Goal: Information Seeking & Learning: Learn about a topic

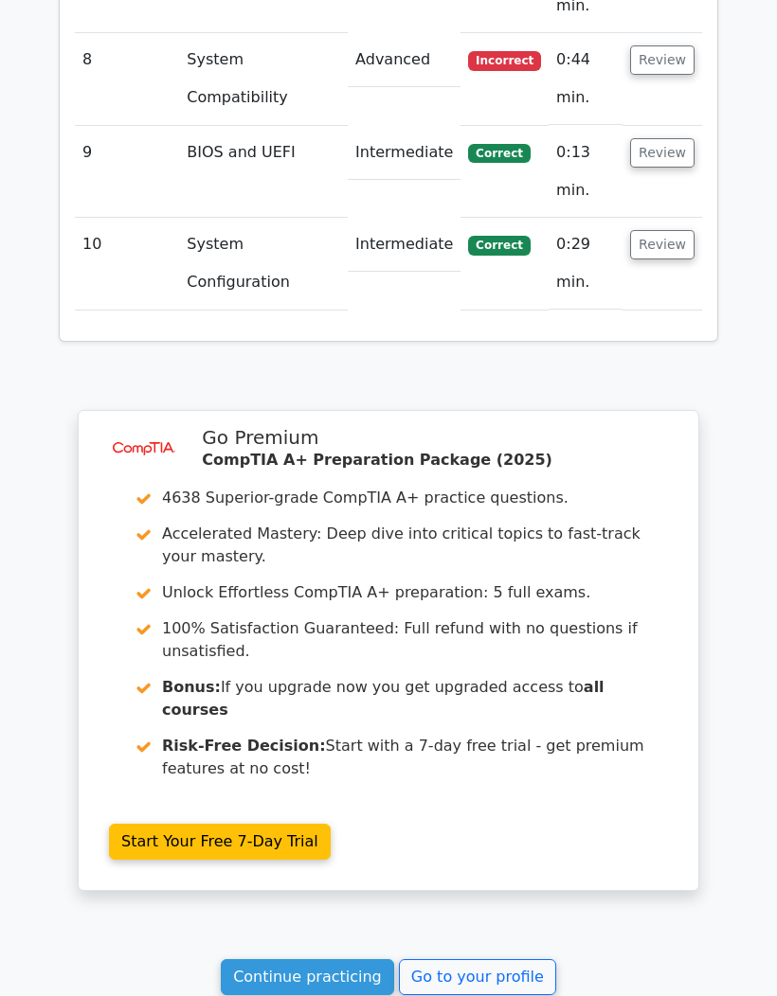
scroll to position [3387, 0]
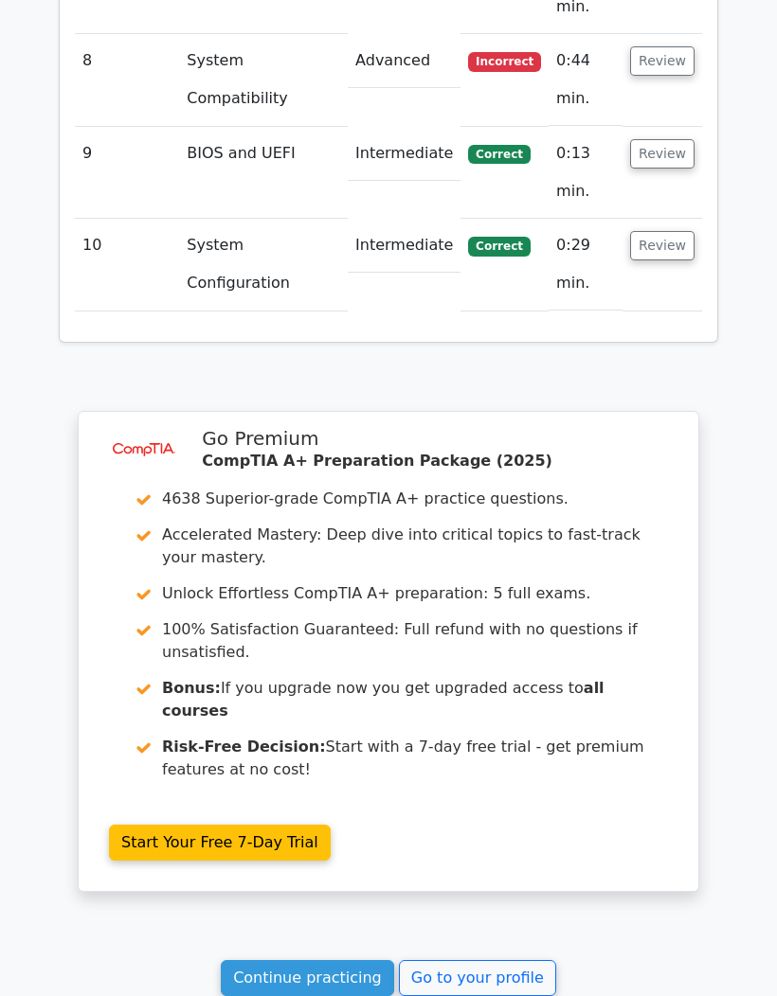
click at [326, 960] on link "Continue practicing" at bounding box center [307, 978] width 173 height 36
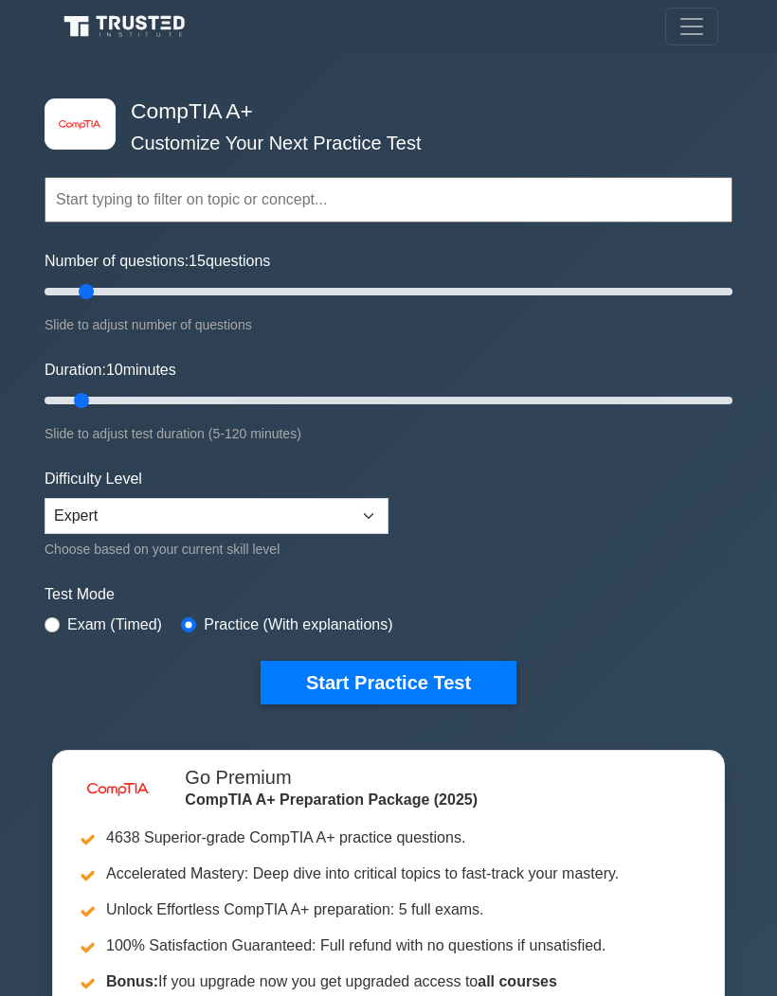
type input "15"
type input "120"
type input "20"
click at [420, 668] on button "Start Practice Test" at bounding box center [388, 683] width 256 height 44
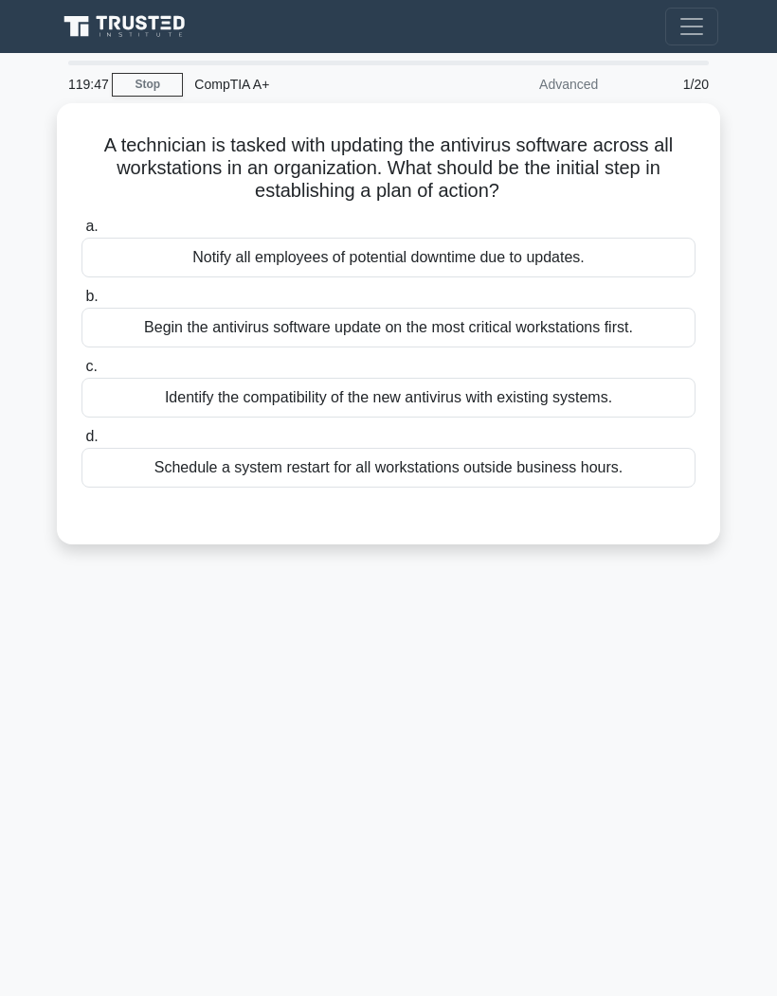
click at [644, 391] on div "Identify the compatibility of the new antivirus with existing systems." at bounding box center [388, 398] width 614 height 40
click at [81, 373] on input "c. Identify the compatibility of the new antivirus with existing systems." at bounding box center [81, 367] width 0 height 12
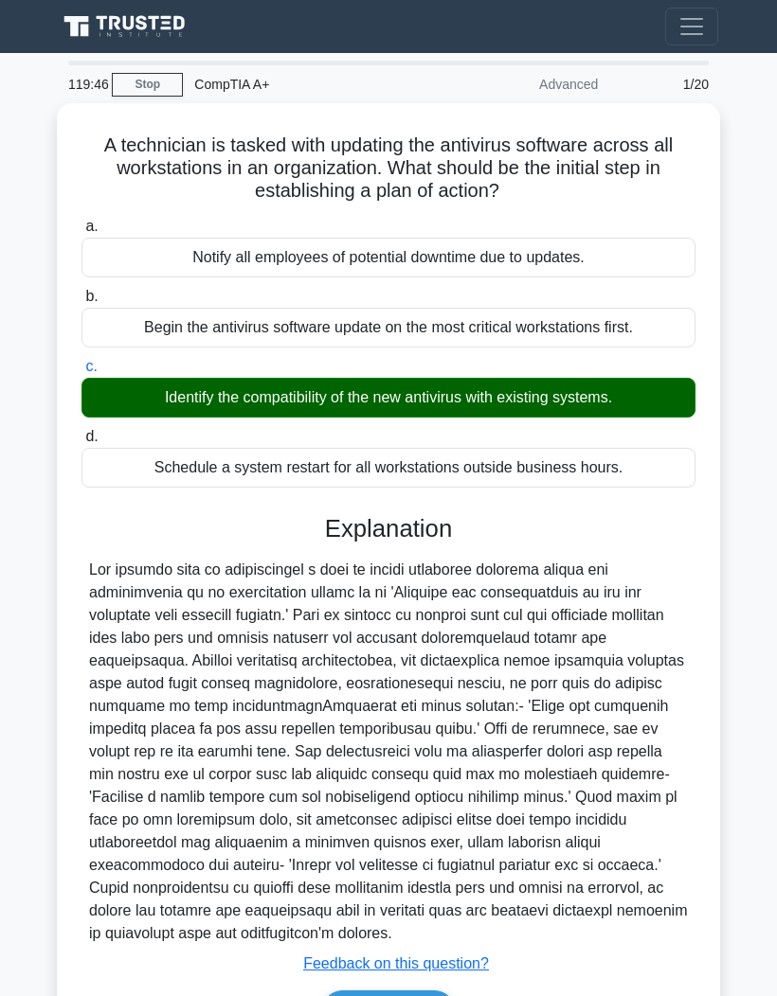
scroll to position [161, 0]
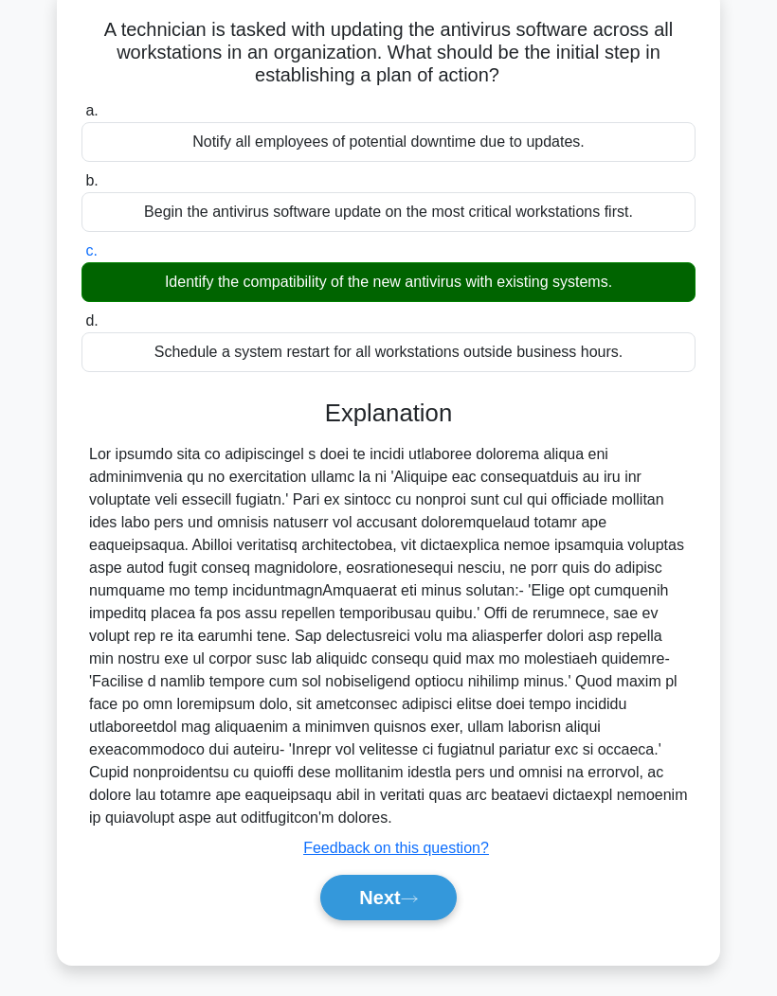
click at [388, 880] on button "Next" at bounding box center [387, 897] width 135 height 45
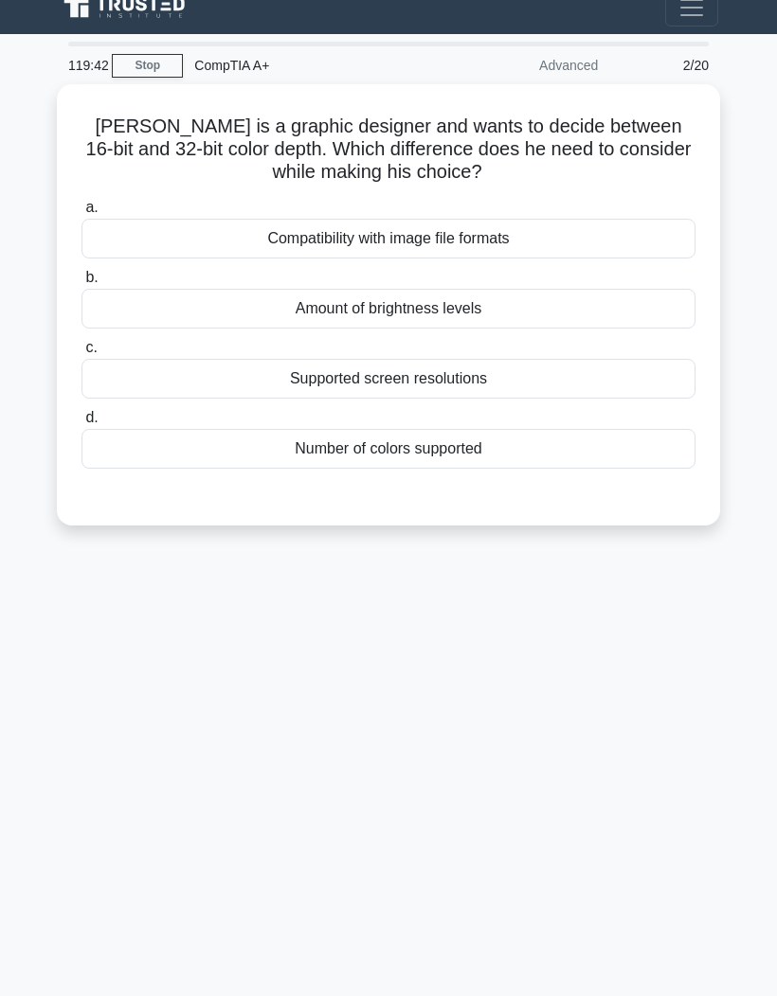
scroll to position [78, 0]
click at [533, 429] on div "Number of colors supported" at bounding box center [388, 449] width 614 height 40
click at [81, 412] on input "d. Number of colors supported" at bounding box center [81, 418] width 0 height 12
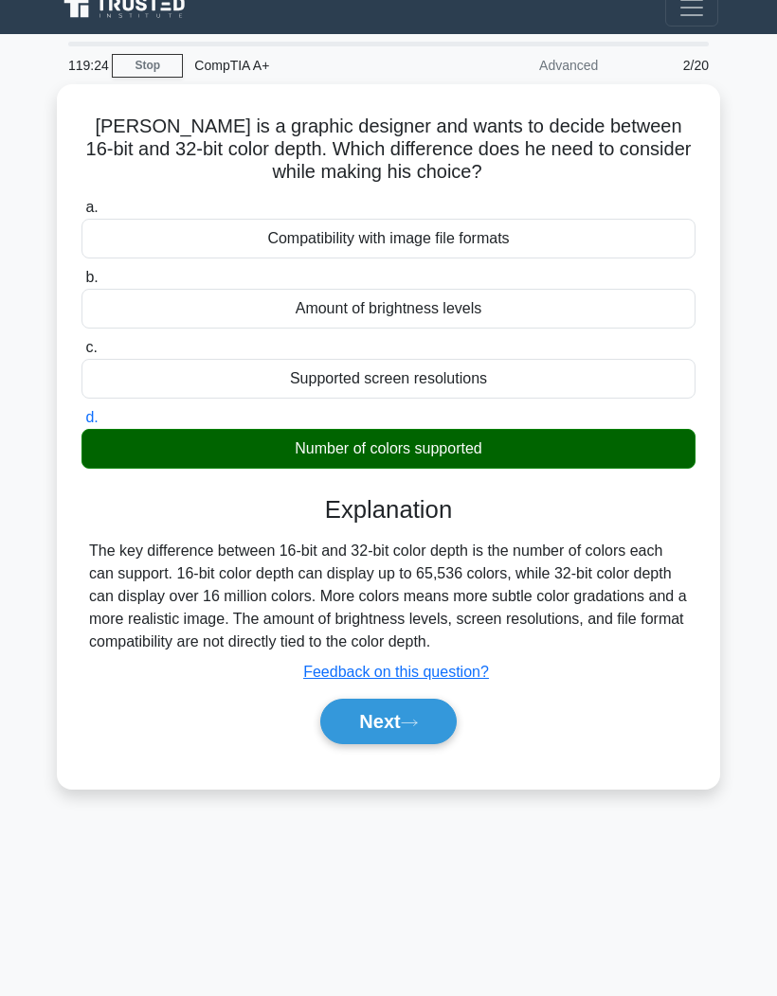
click at [404, 699] on button "Next" at bounding box center [387, 721] width 135 height 45
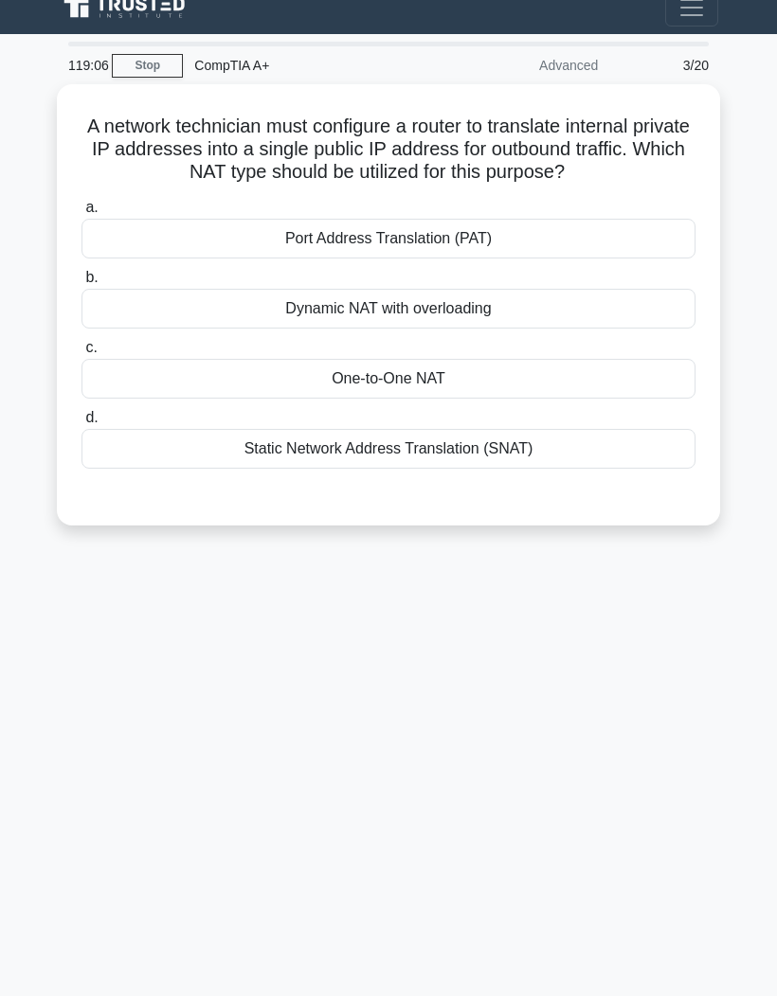
click at [527, 359] on div "One-to-One NAT" at bounding box center [388, 379] width 614 height 40
click at [81, 342] on input "c. One-to-One NAT" at bounding box center [81, 348] width 0 height 12
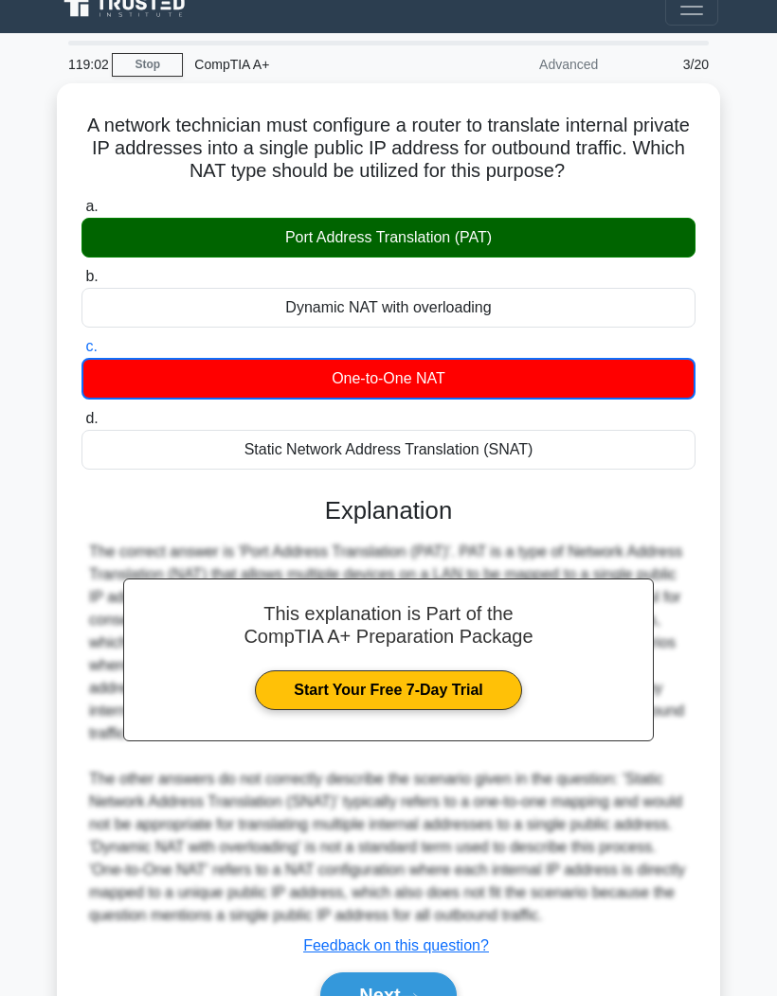
scroll to position [56, 0]
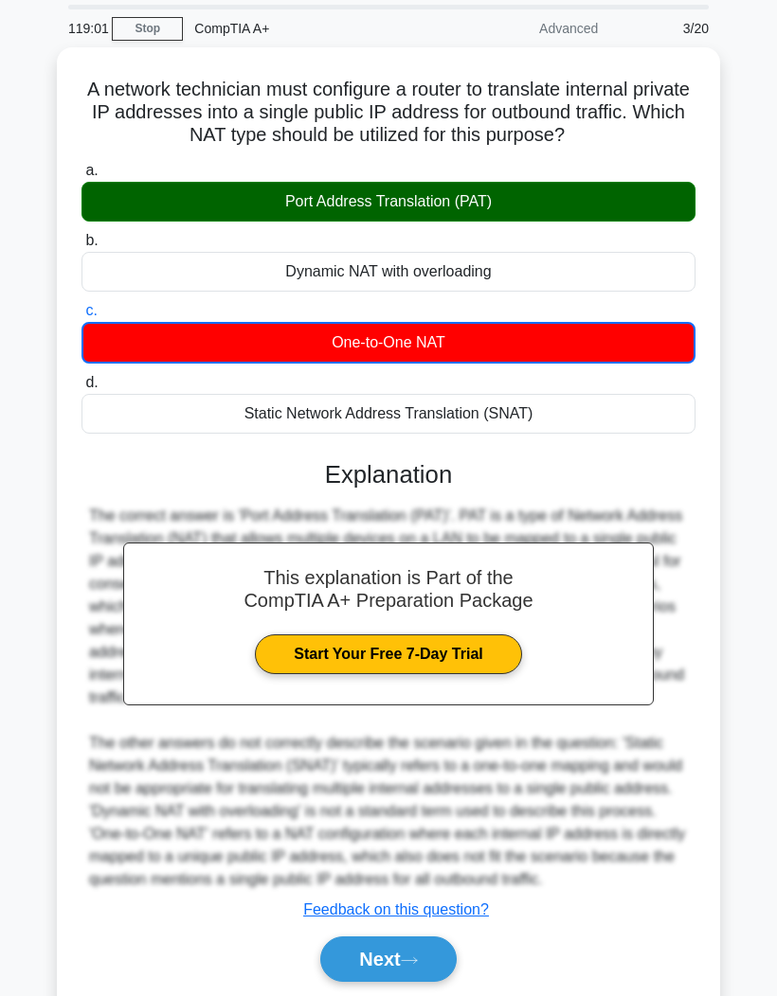
click at [402, 982] on button "Next" at bounding box center [387, 959] width 135 height 45
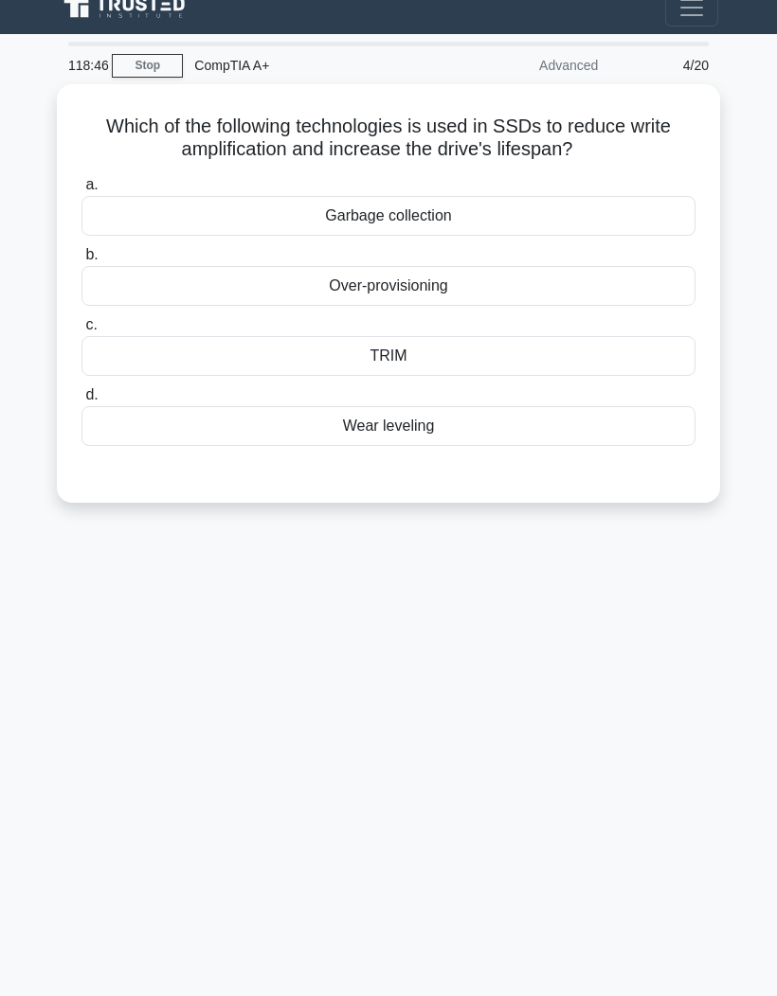
click at [540, 406] on div "Wear leveling" at bounding box center [388, 426] width 614 height 40
click at [81, 389] on input "d. Wear leveling" at bounding box center [81, 395] width 0 height 12
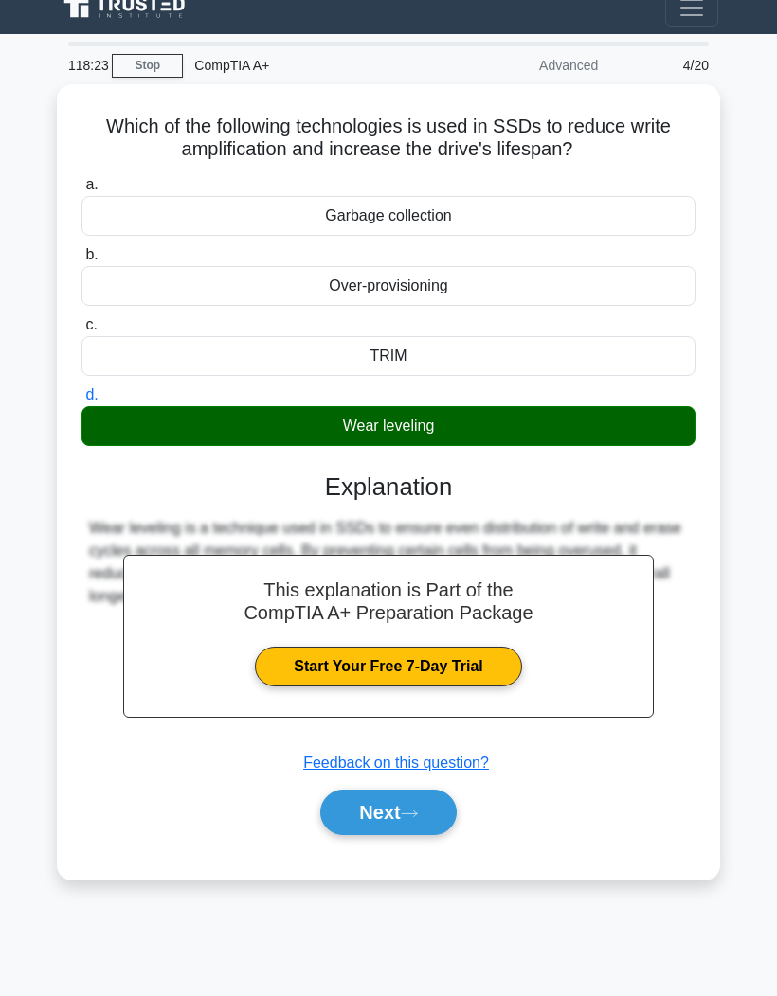
click at [408, 809] on icon at bounding box center [409, 814] width 17 height 10
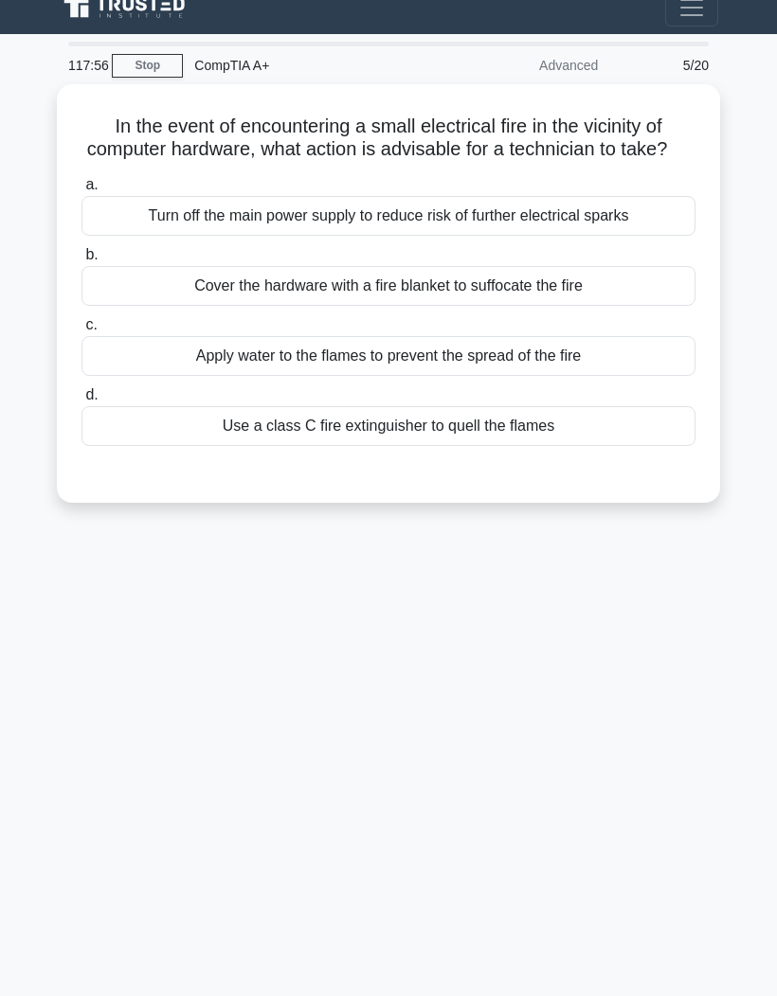
click at [576, 196] on div "Turn off the main power supply to reduce risk of further electrical sparks" at bounding box center [388, 216] width 614 height 40
click at [81, 179] on input "a. Turn off the main power supply to reduce risk of further electrical sparks" at bounding box center [81, 185] width 0 height 12
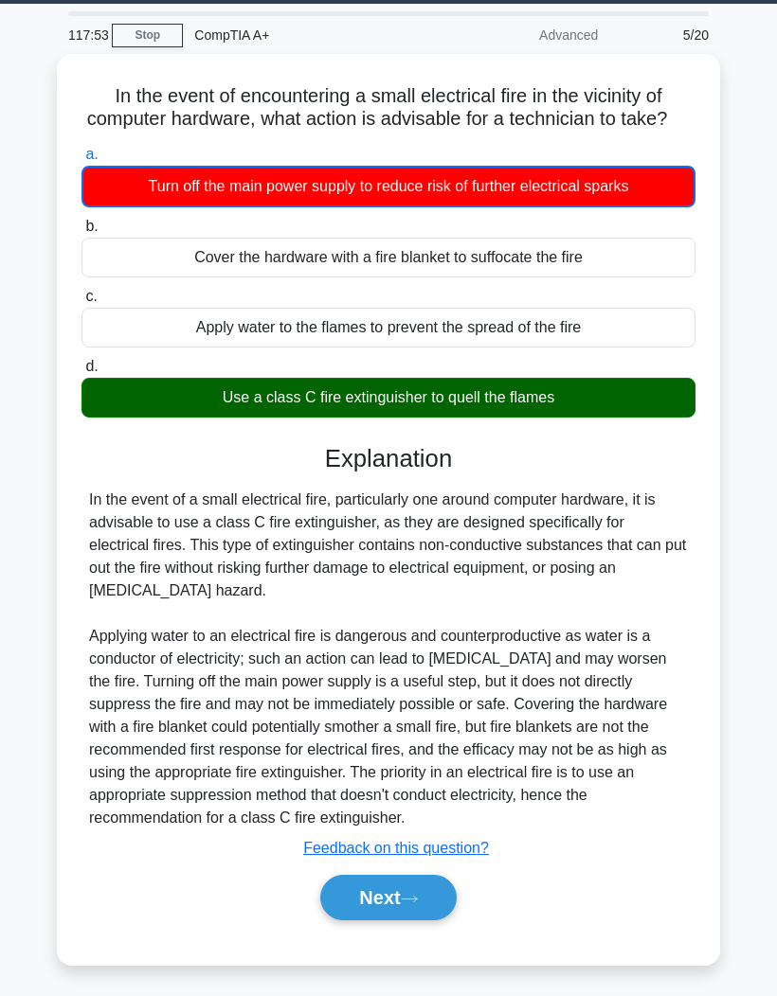
click at [424, 897] on button "Next" at bounding box center [387, 897] width 135 height 45
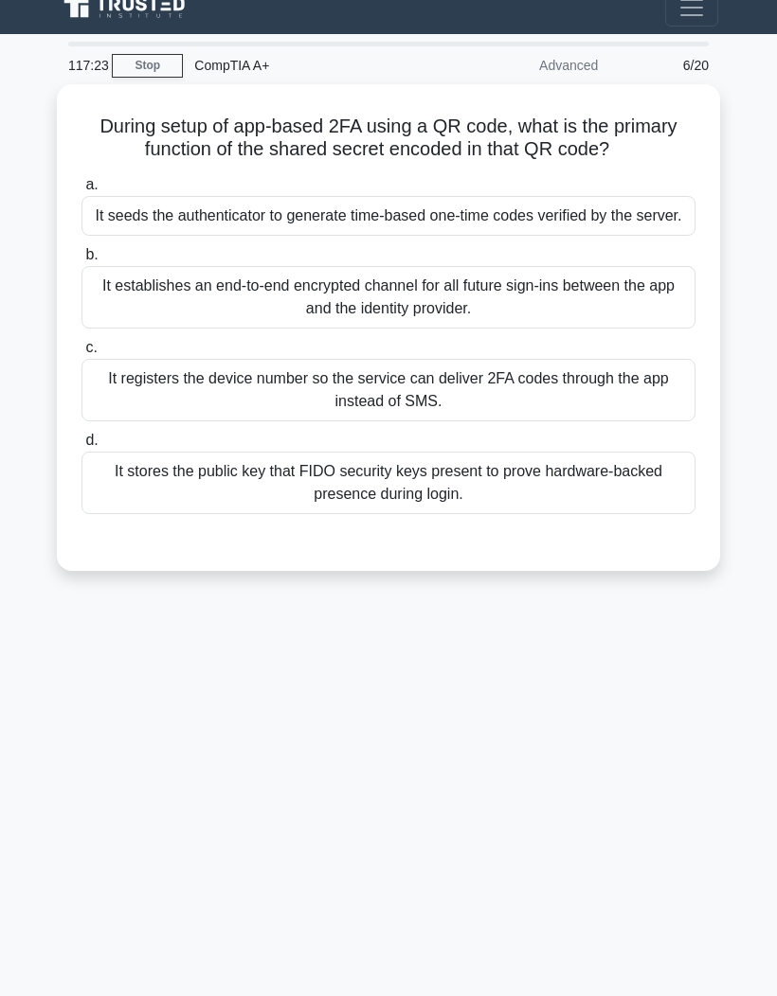
click at [587, 201] on div "It seeds the authenticator to generate time-based one-time codes verified by th…" at bounding box center [388, 216] width 614 height 40
click at [81, 191] on input "a. It seeds the authenticator to generate time-based one-time codes verified by…" at bounding box center [81, 185] width 0 height 12
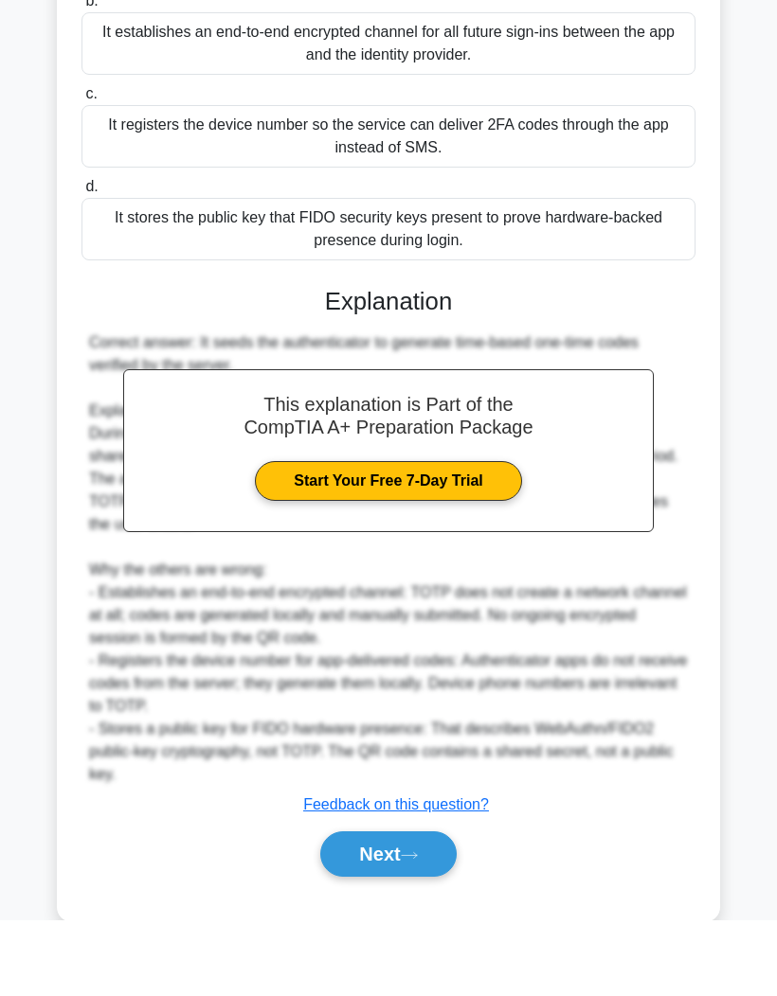
scroll to position [197, 0]
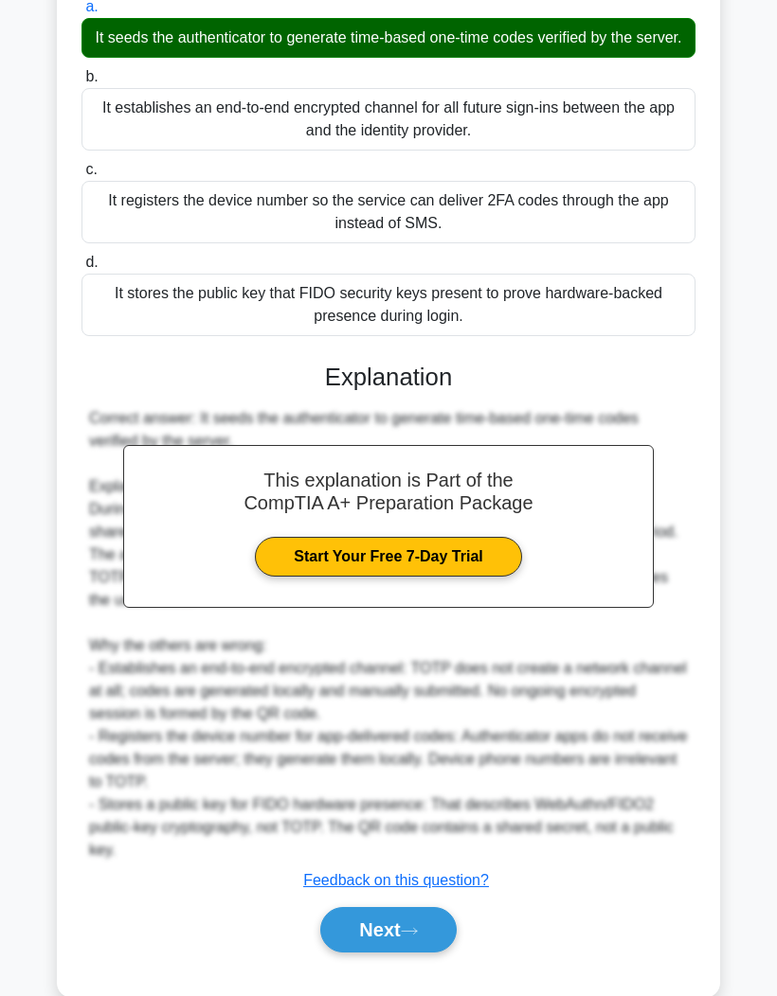
click at [403, 953] on button "Next" at bounding box center [387, 929] width 135 height 45
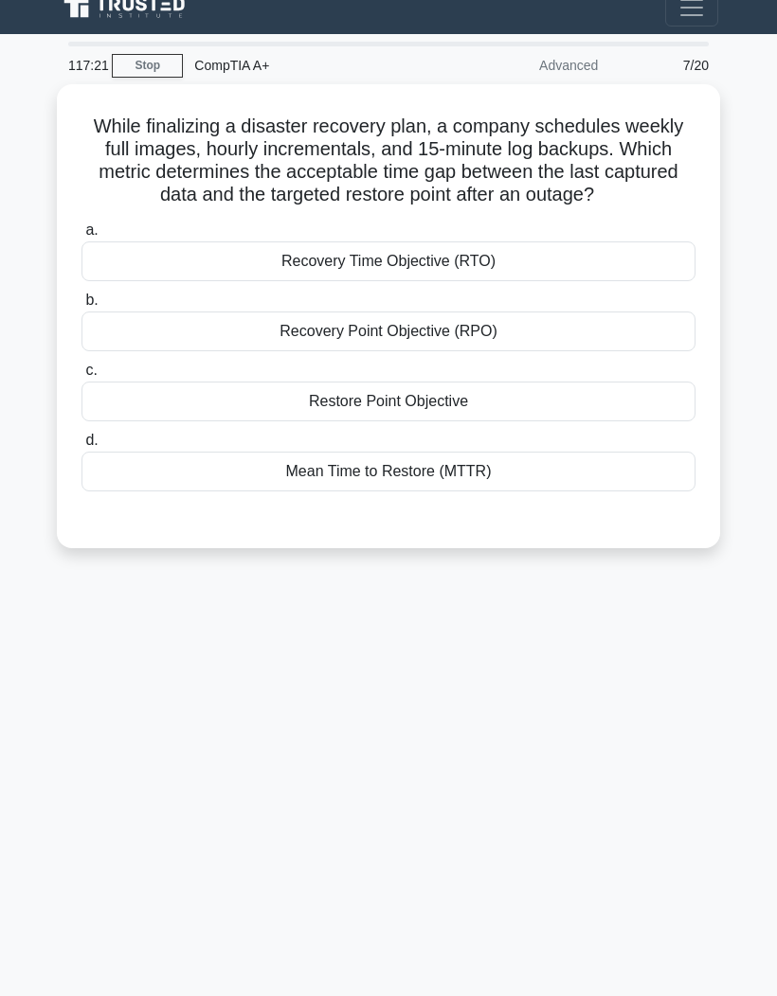
scroll to position [78, 0]
click at [504, 312] on div "Recovery Point Objective (RPO)" at bounding box center [388, 332] width 614 height 40
click at [81, 295] on input "b. Recovery Point Objective (RPO)" at bounding box center [81, 301] width 0 height 12
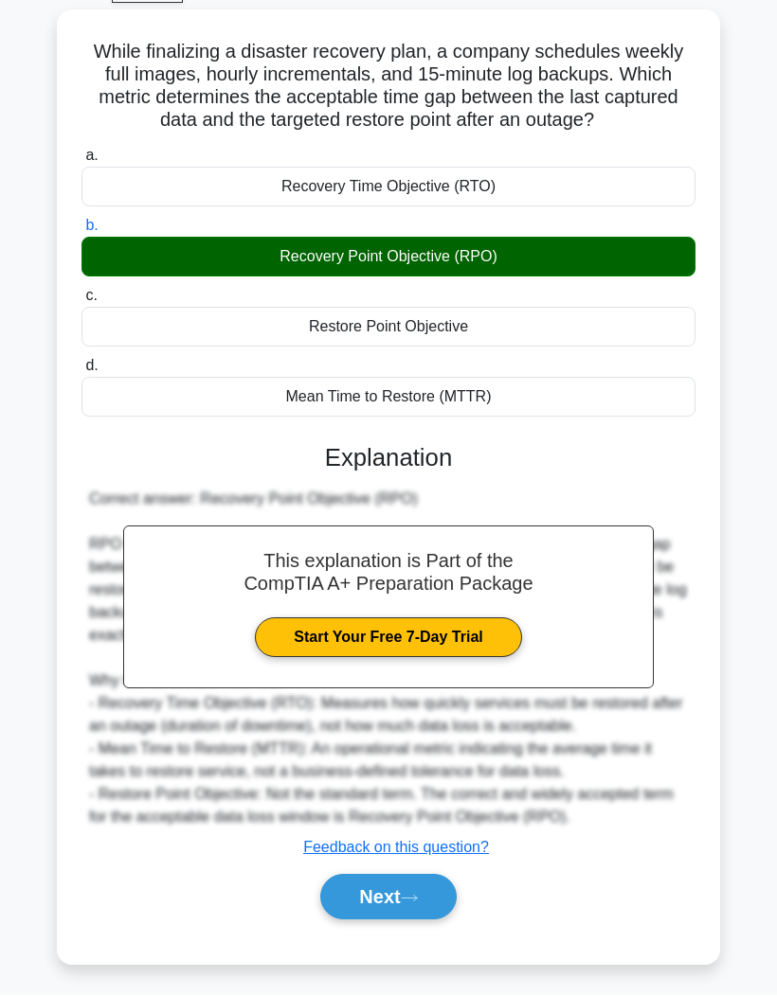
scroll to position [0, 0]
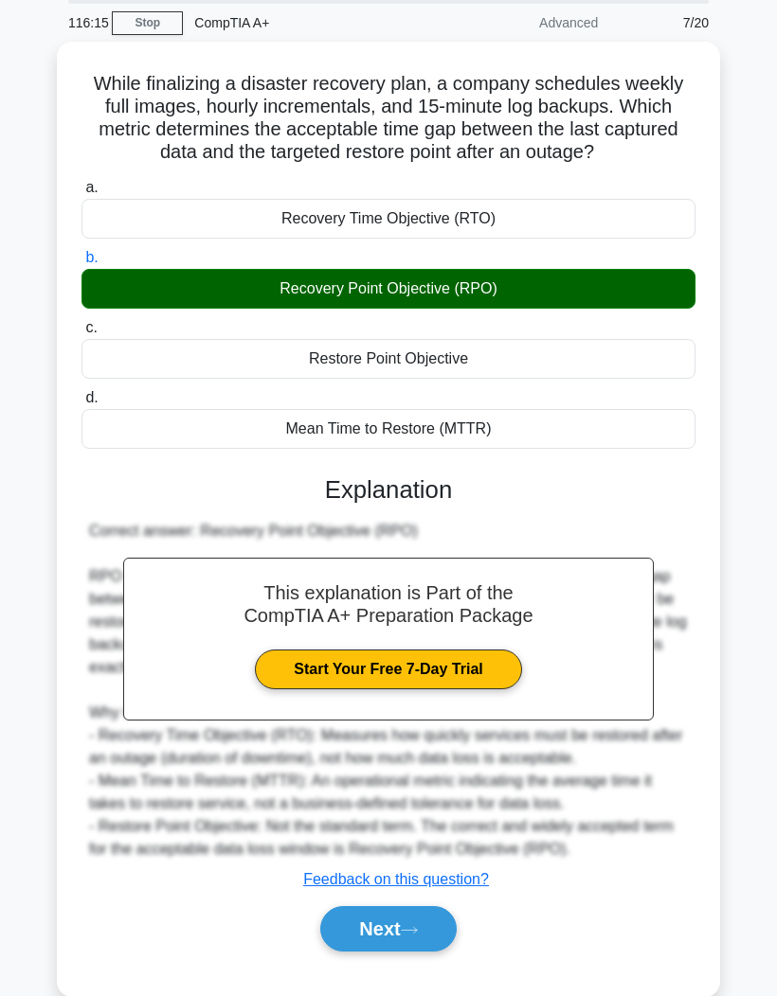
click at [429, 952] on button "Next" at bounding box center [387, 928] width 135 height 45
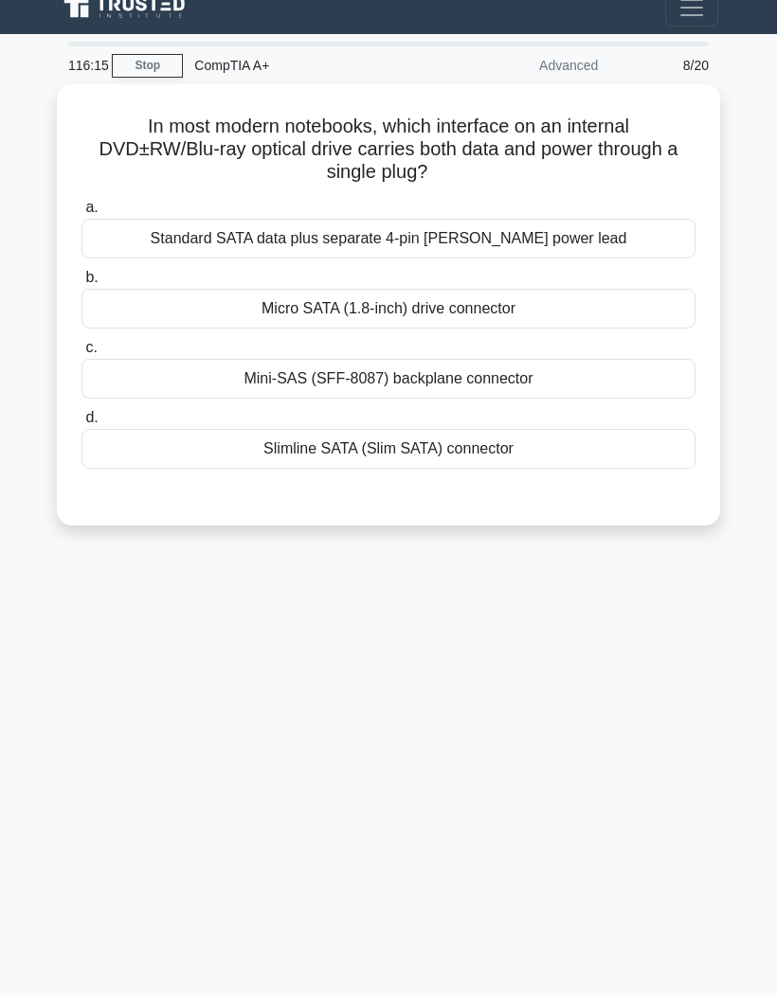
scroll to position [78, 0]
click at [520, 359] on div "Mini‑SAS (SFF‑8087) backplane connector" at bounding box center [388, 379] width 614 height 40
click at [81, 342] on input "c. Mini‑SAS (SFF‑8087) backplane connector" at bounding box center [81, 348] width 0 height 12
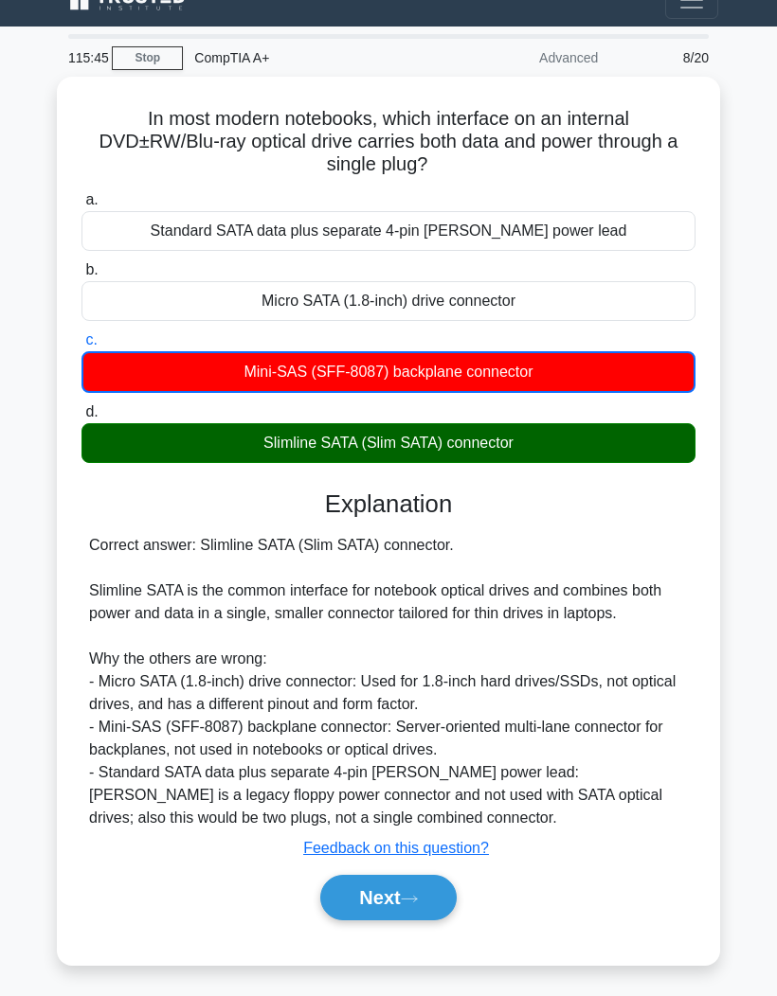
click at [401, 875] on button "Next" at bounding box center [387, 897] width 135 height 45
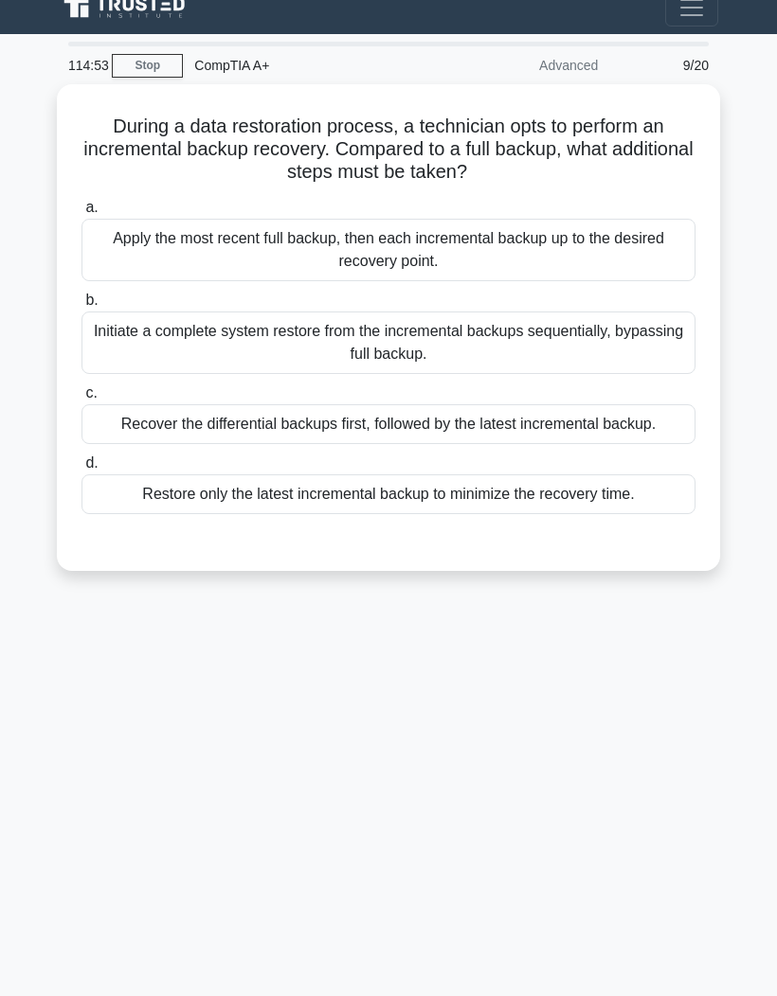
click at [588, 404] on div "Recover the differential backups first, followed by the latest incremental back…" at bounding box center [388, 424] width 614 height 40
click at [81, 387] on input "c. Recover the differential backups first, followed by the latest incremental b…" at bounding box center [81, 393] width 0 height 12
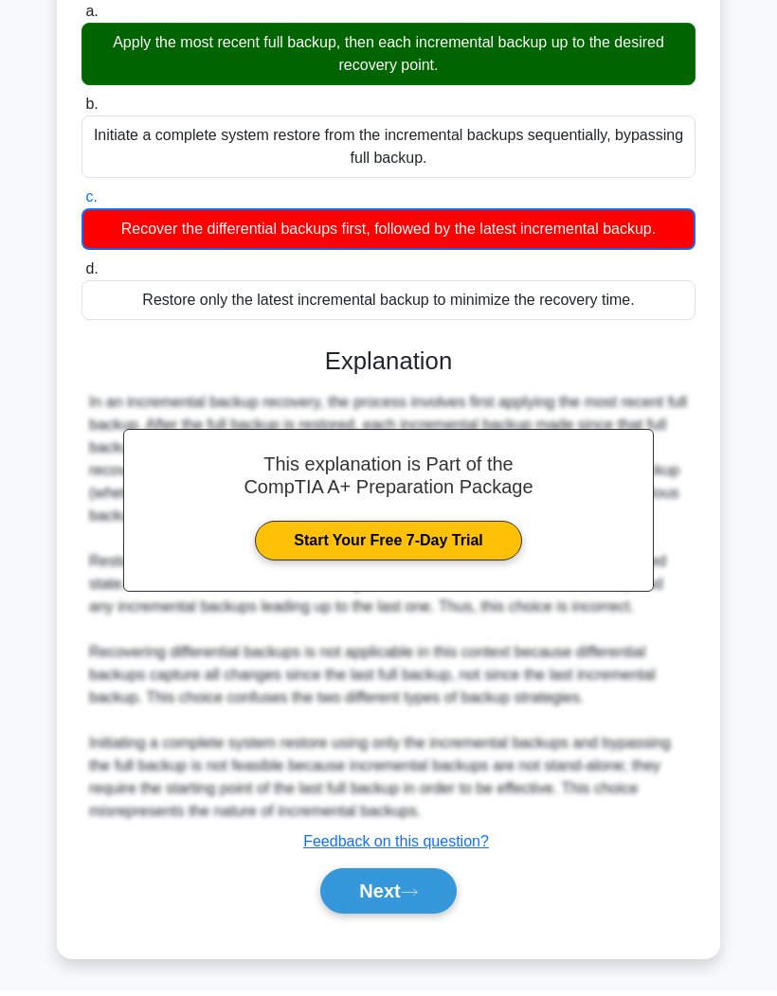
scroll to position [222, 0]
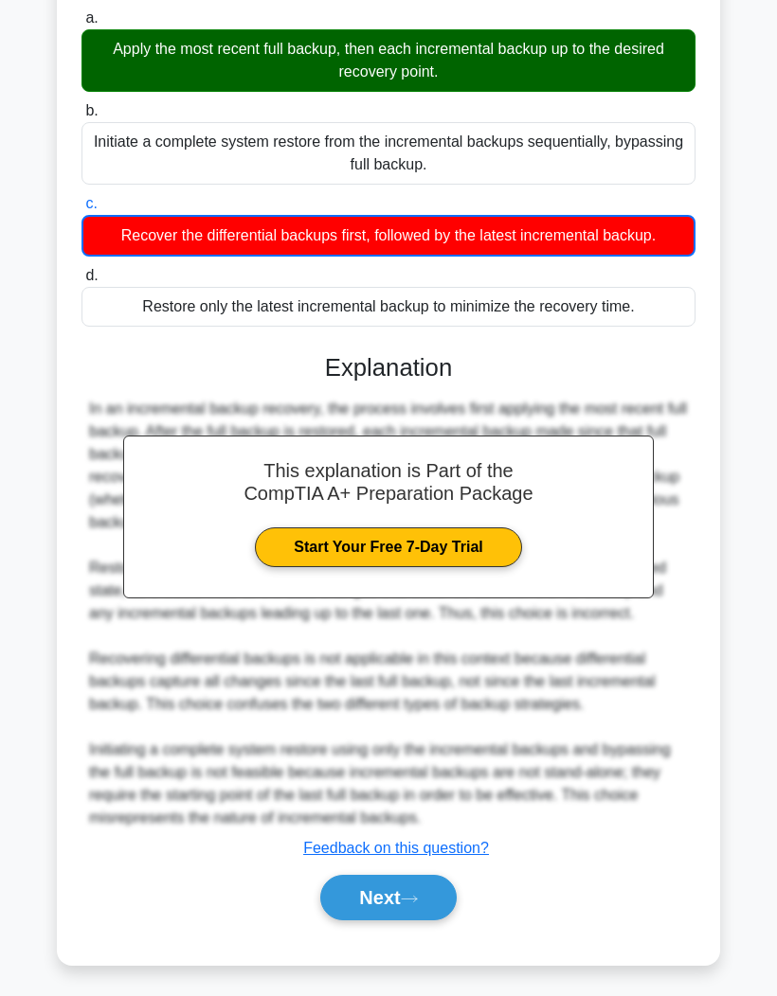
click at [407, 920] on button "Next" at bounding box center [387, 897] width 135 height 45
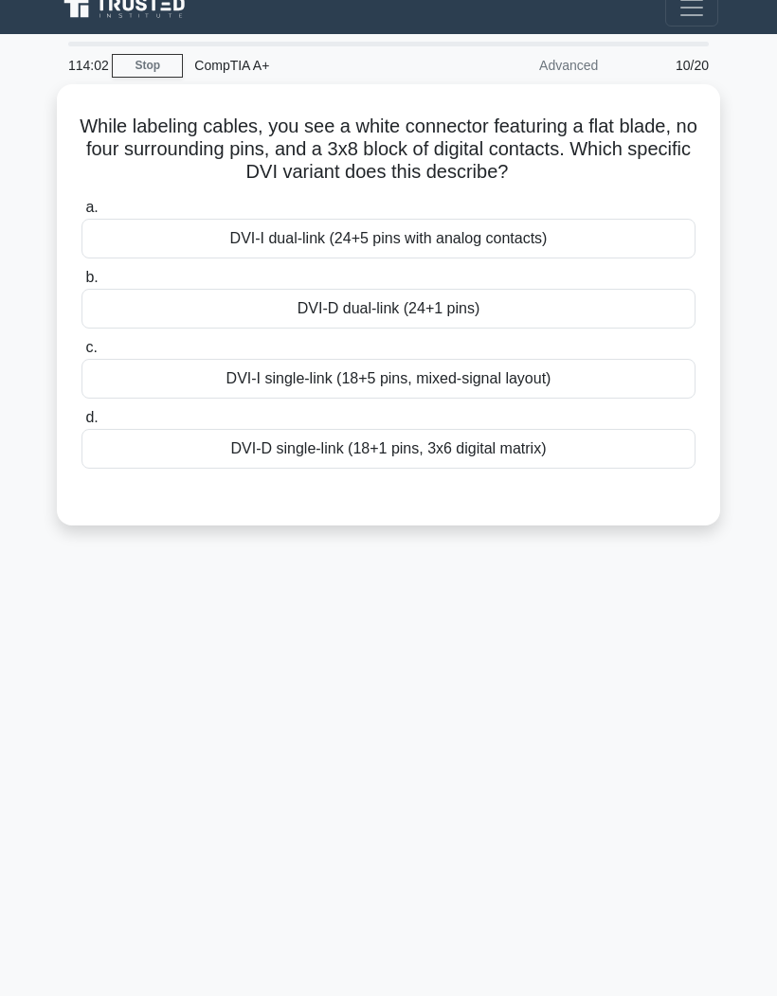
click at [495, 289] on div "DVI-D dual-link (24+1 pins)" at bounding box center [388, 309] width 614 height 40
click at [81, 272] on input "b. DVI-D dual-link (24+1 pins)" at bounding box center [81, 278] width 0 height 12
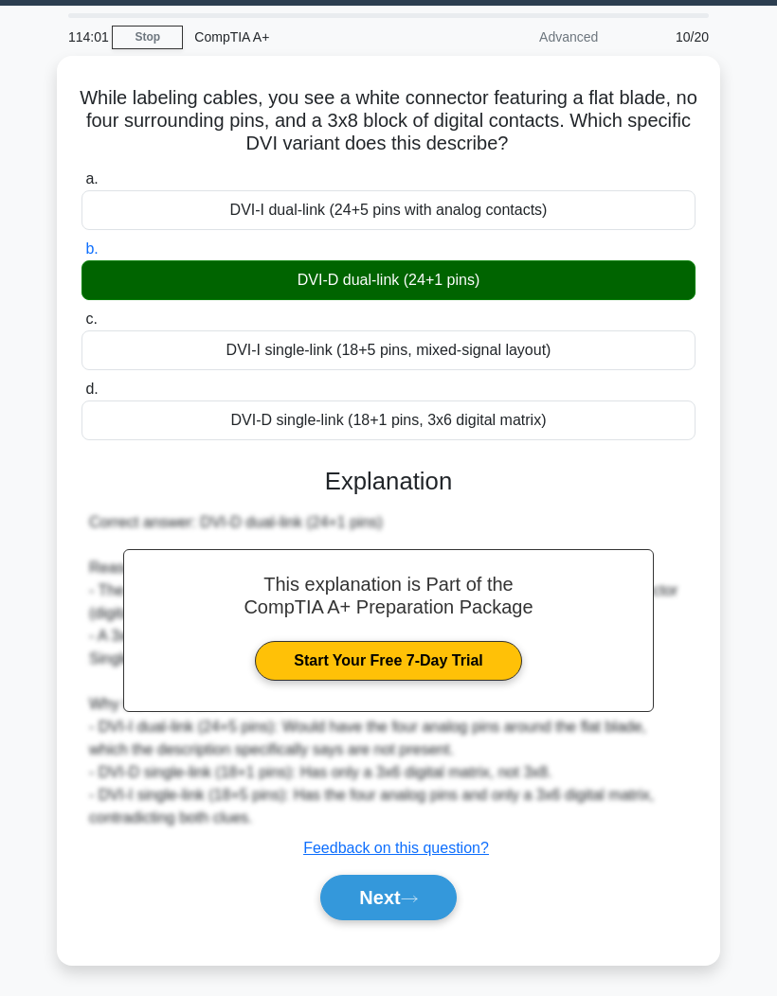
click at [418, 894] on icon at bounding box center [409, 899] width 17 height 10
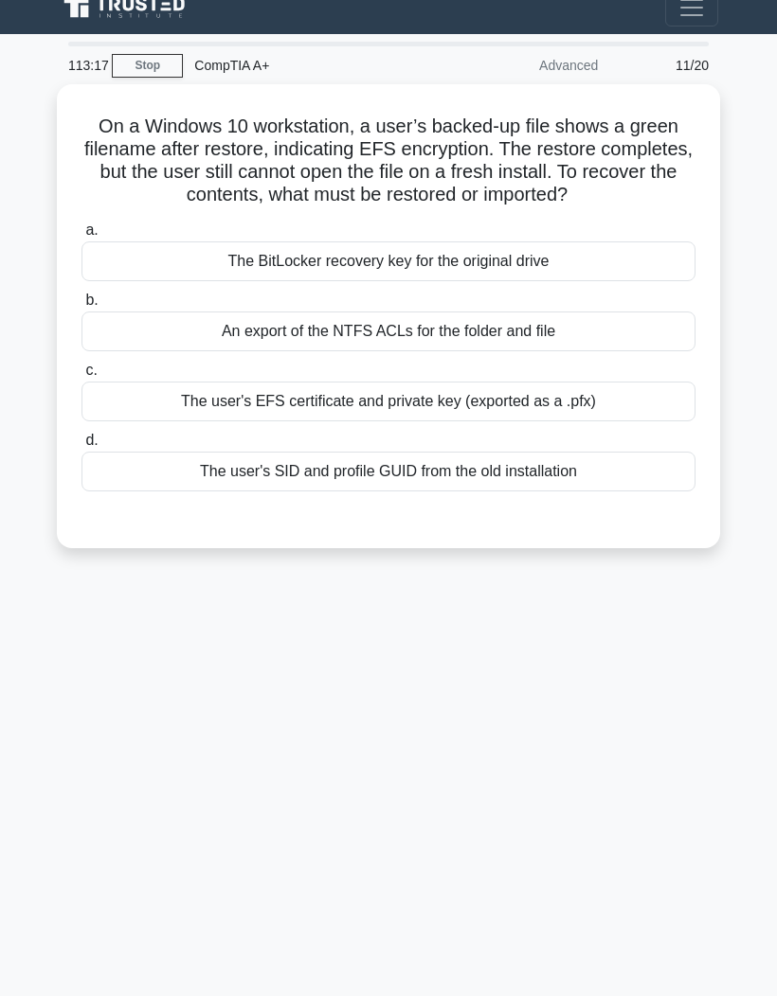
click at [594, 241] on div "The BitLocker recovery key for the original drive" at bounding box center [388, 261] width 614 height 40
click at [81, 224] on input "a. The BitLocker recovery key for the original drive" at bounding box center [81, 230] width 0 height 12
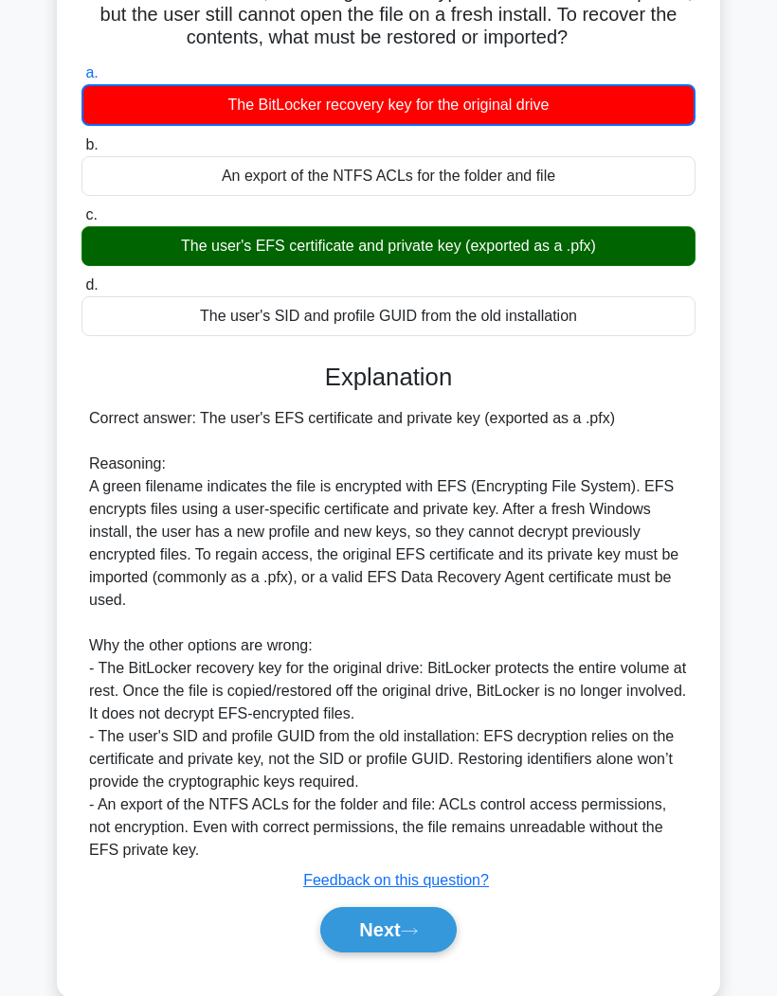
scroll to position [254, 0]
